Goal: Transaction & Acquisition: Purchase product/service

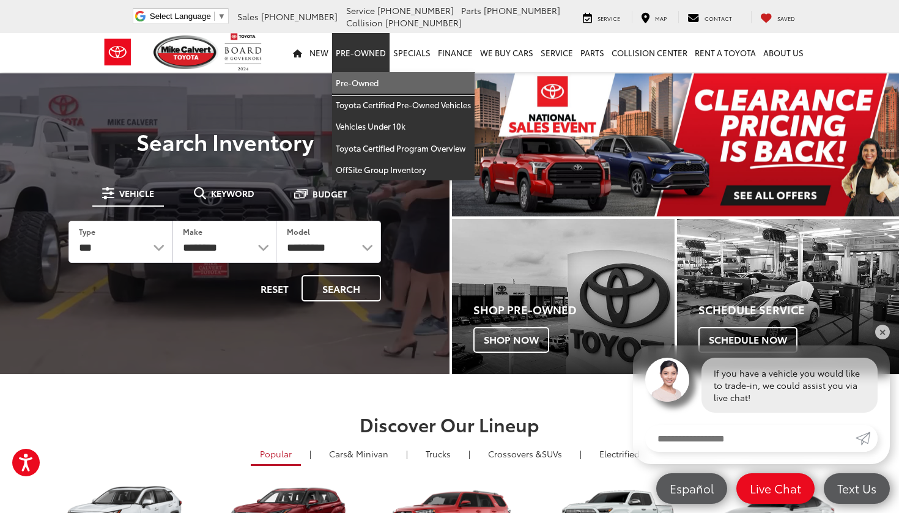
click at [366, 81] on link "Pre-Owned" at bounding box center [403, 83] width 143 height 22
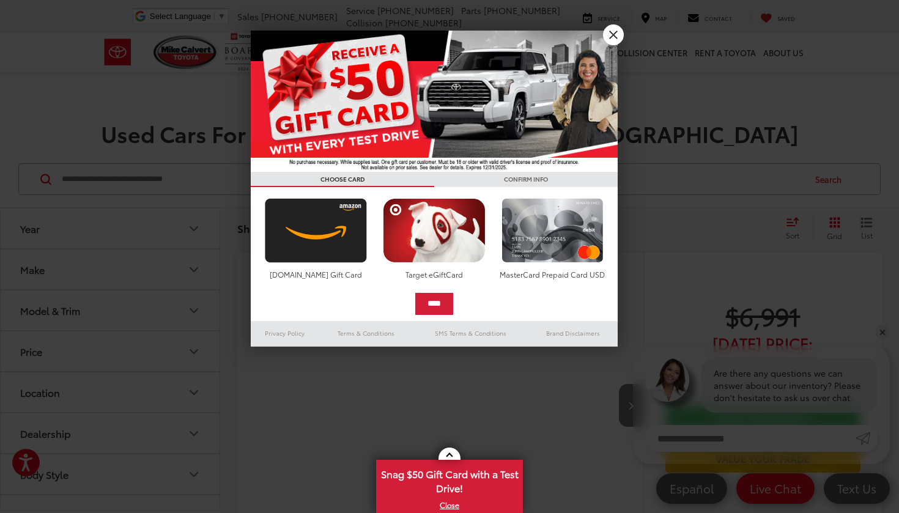
drag, startPoint x: 617, startPoint y: 33, endPoint x: 0, endPoint y: 275, distance: 662.4
click at [617, 33] on link "X" at bounding box center [613, 34] width 21 height 21
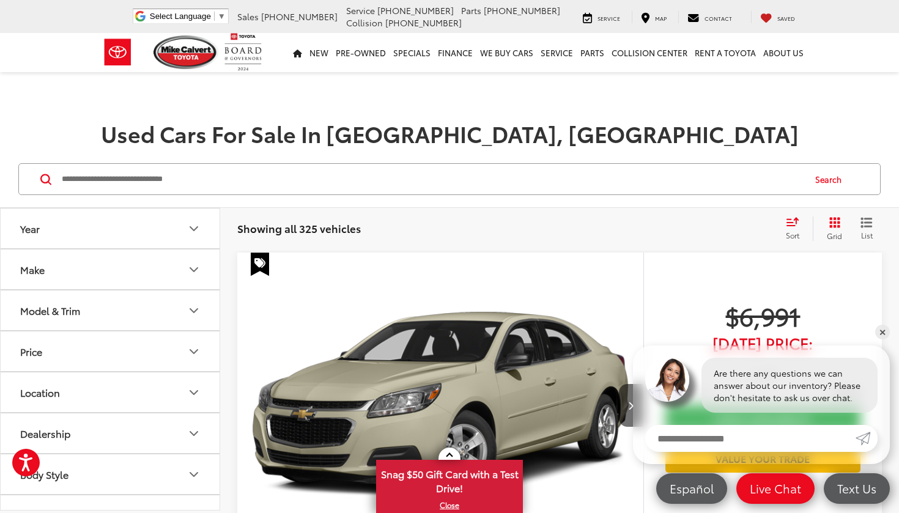
click at [64, 314] on div "Model & Trim" at bounding box center [50, 311] width 60 height 12
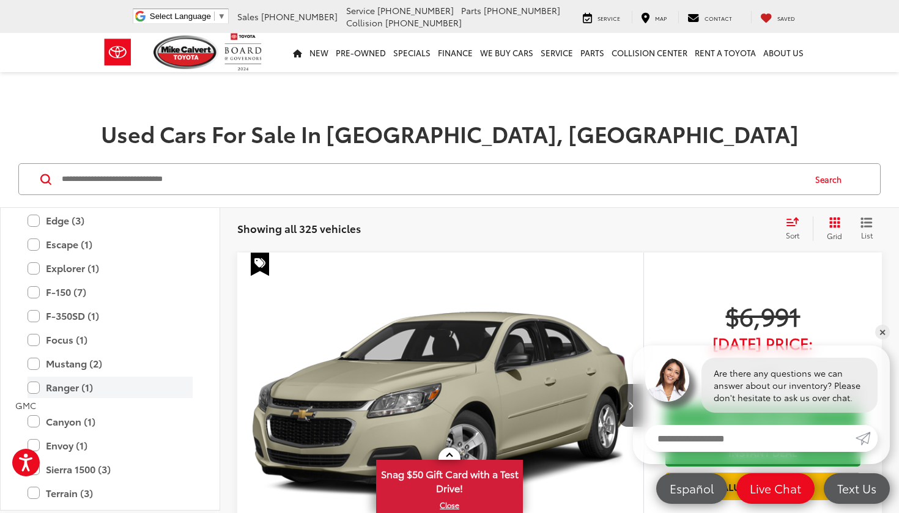
scroll to position [746, 0]
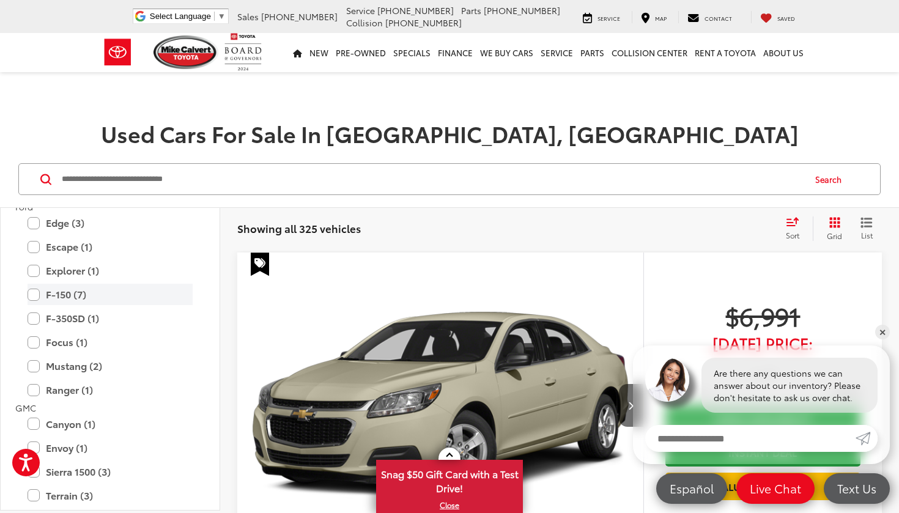
click at [66, 287] on label "F-150 (7)" at bounding box center [110, 294] width 165 height 21
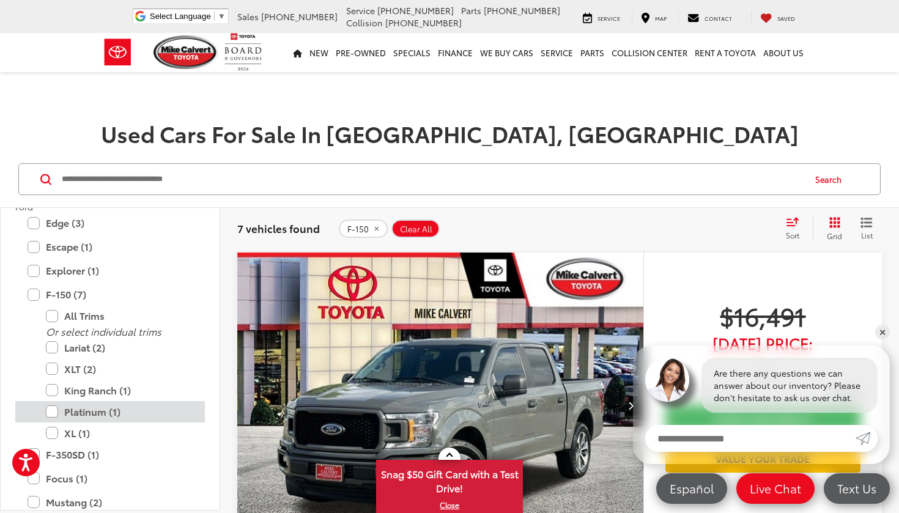
click at [78, 407] on label "Platinum (1)" at bounding box center [119, 411] width 147 height 21
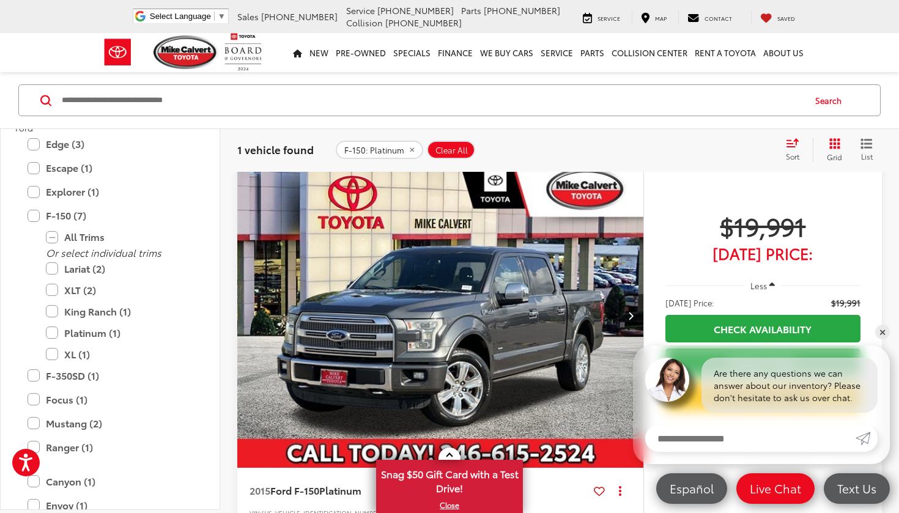
scroll to position [89, 0]
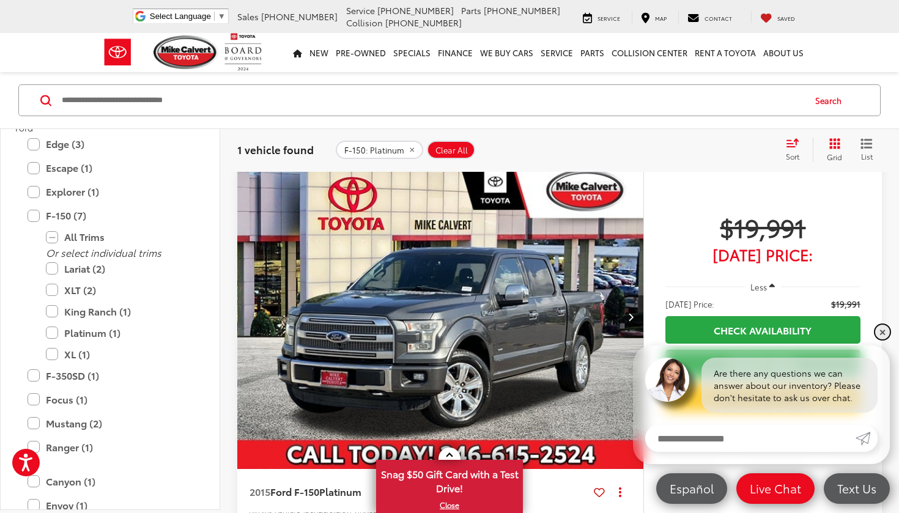
click at [883, 328] on link "✕" at bounding box center [882, 332] width 15 height 15
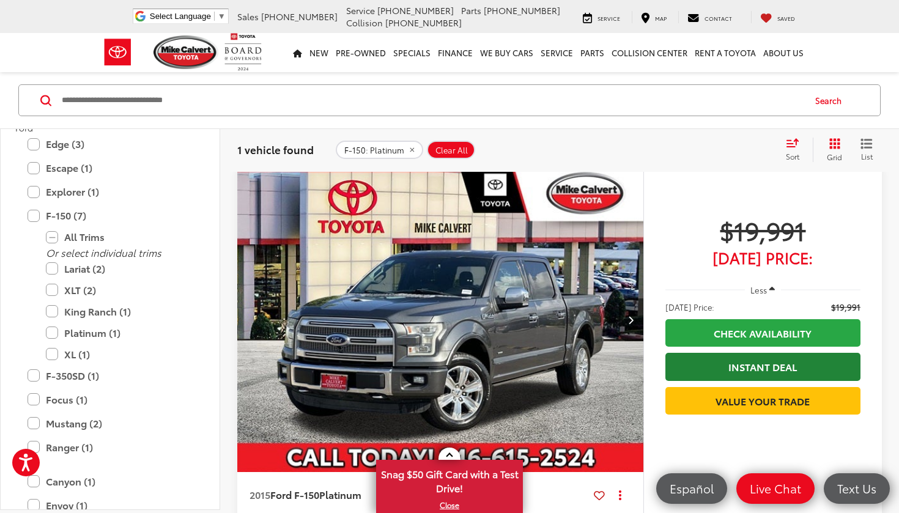
scroll to position [75, 0]
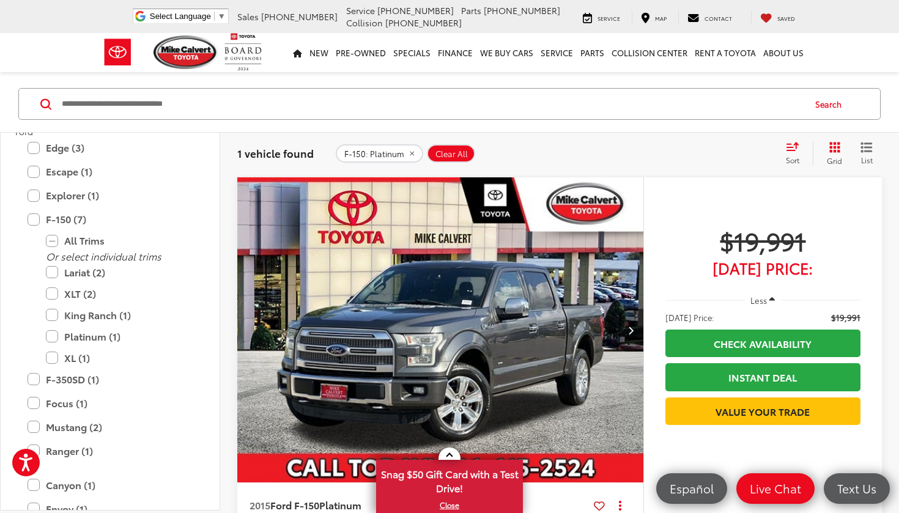
click at [520, 270] on img "2015 Ford F-150 Platinum 0" at bounding box center [441, 330] width 408 height 306
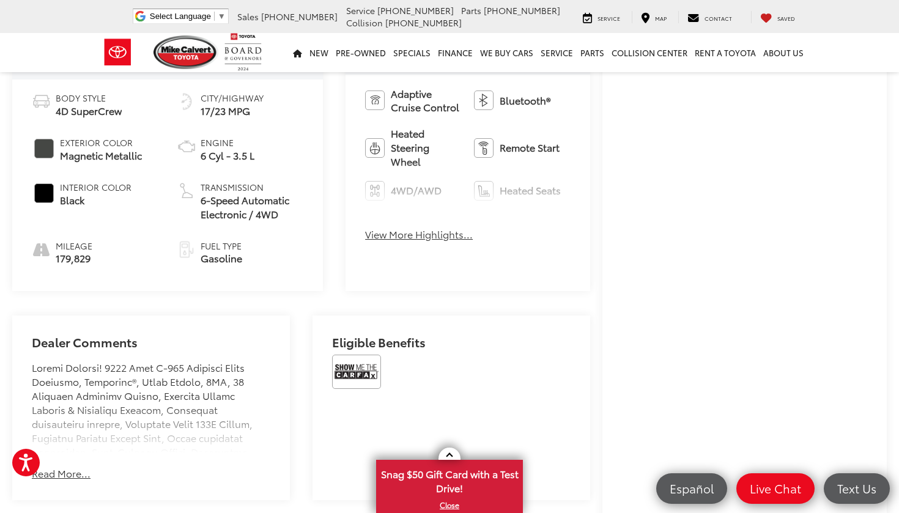
scroll to position [585, 0]
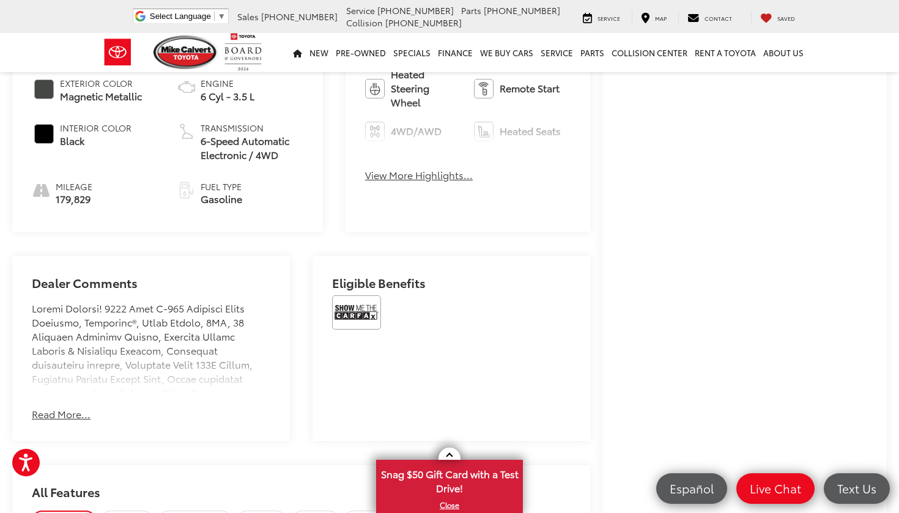
click at [357, 300] on img at bounding box center [356, 312] width 49 height 34
